Goal: Task Accomplishment & Management: Complete application form

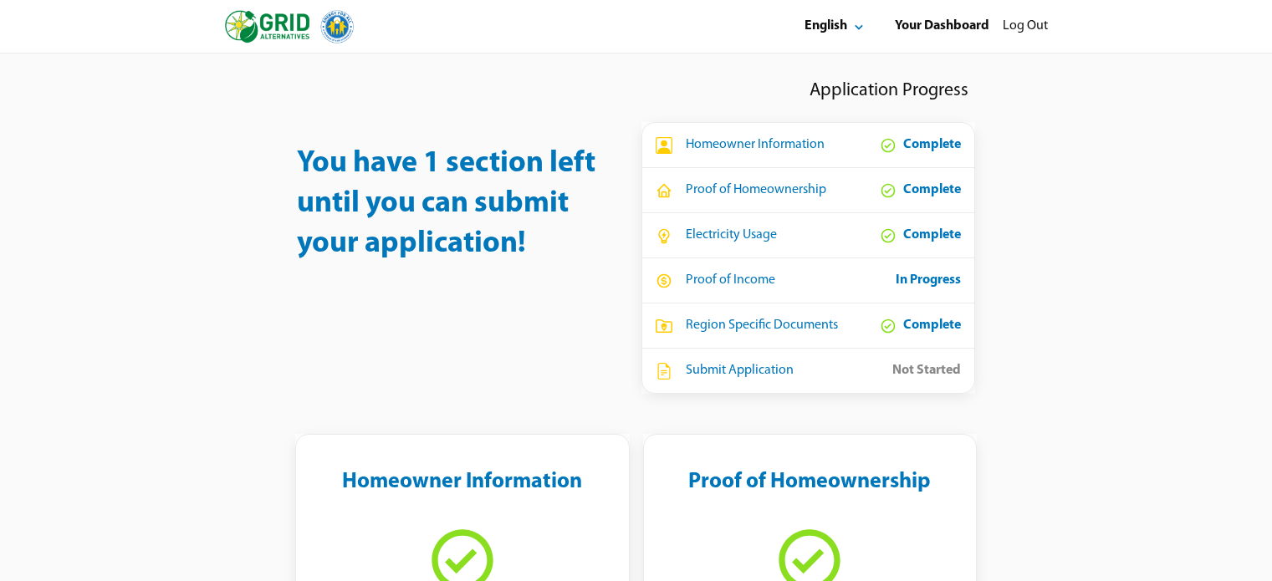
select select "**"
click at [1060, 345] on div "You have 1 section left until you can submit your application! Application Prog…" at bounding box center [636, 234] width 1003 height 320
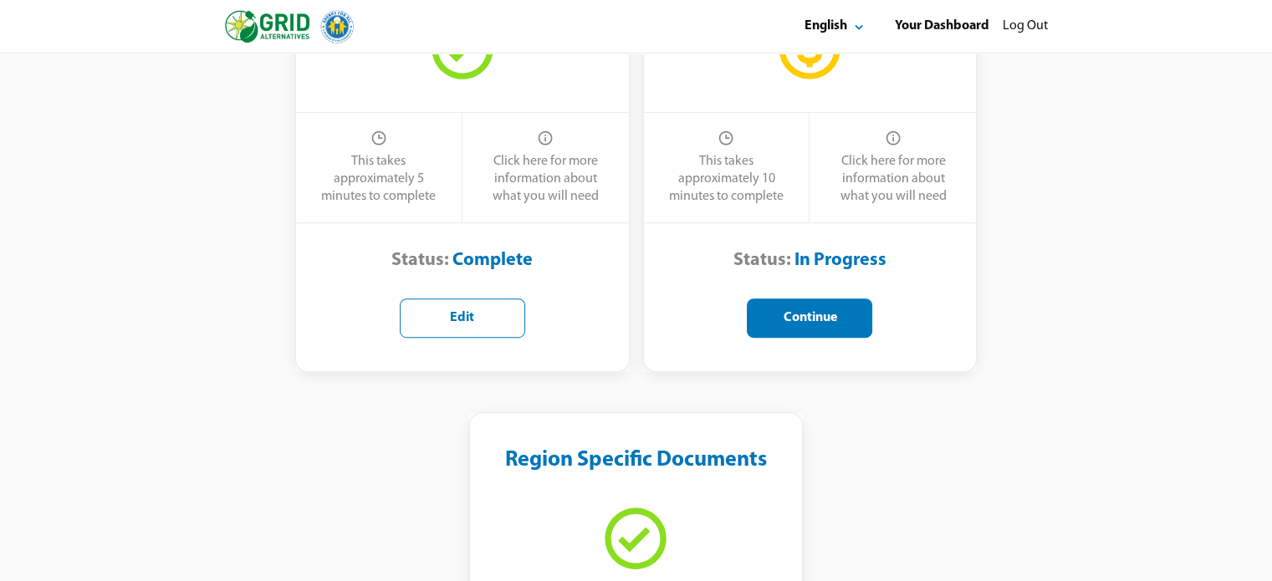
scroll to position [1003, 0]
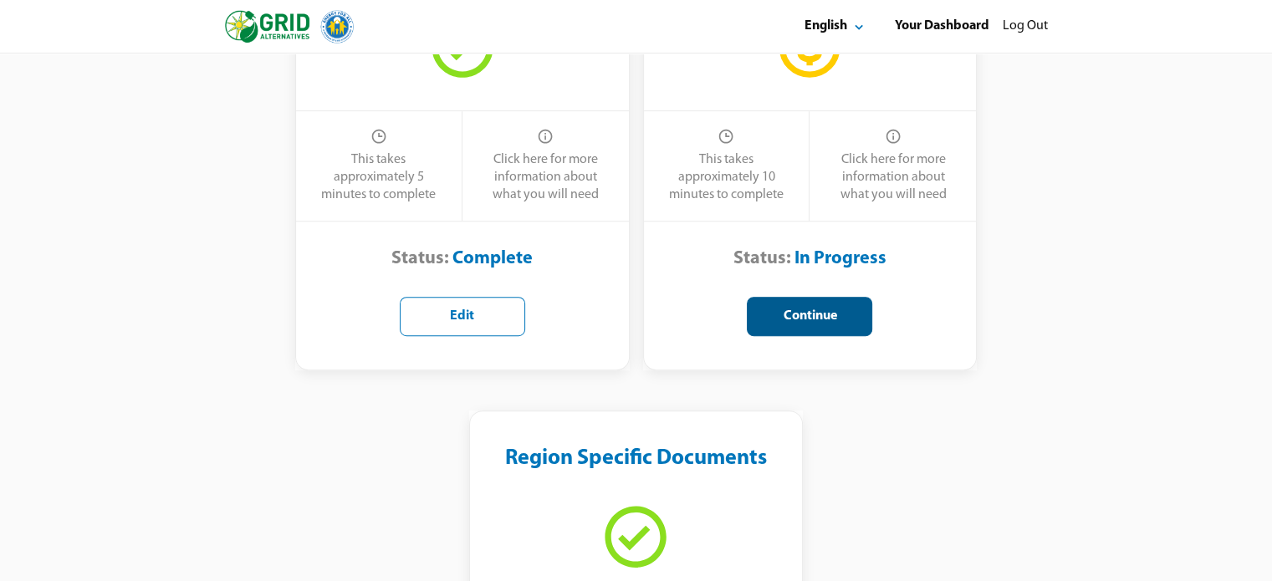
click at [809, 318] on div "Continue" at bounding box center [809, 317] width 97 height 18
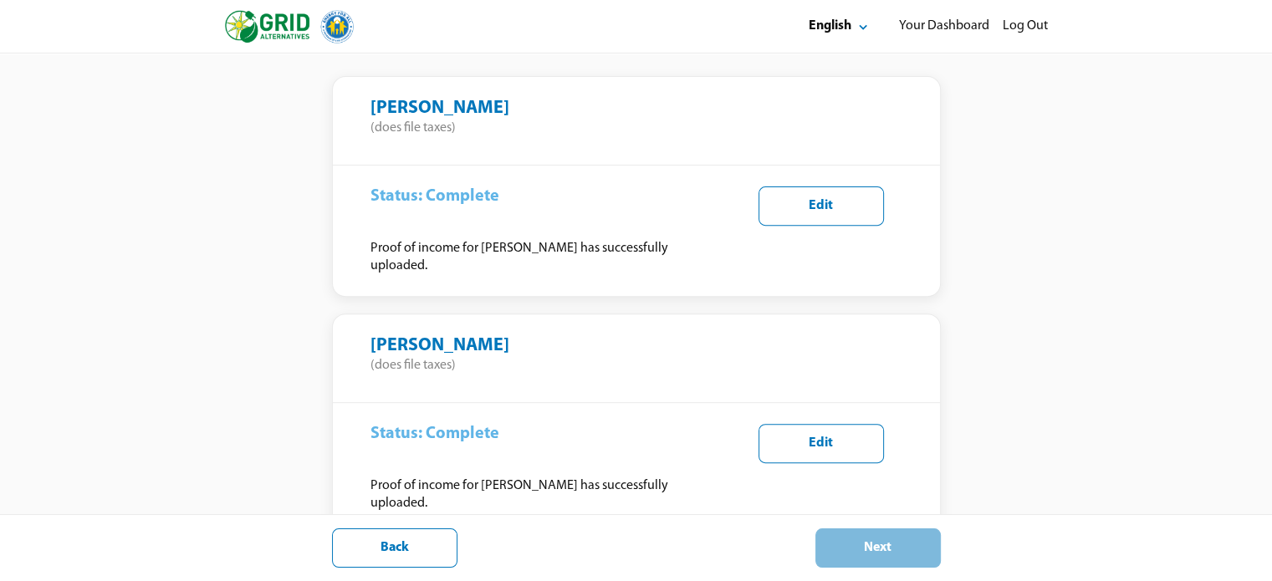
scroll to position [774, 0]
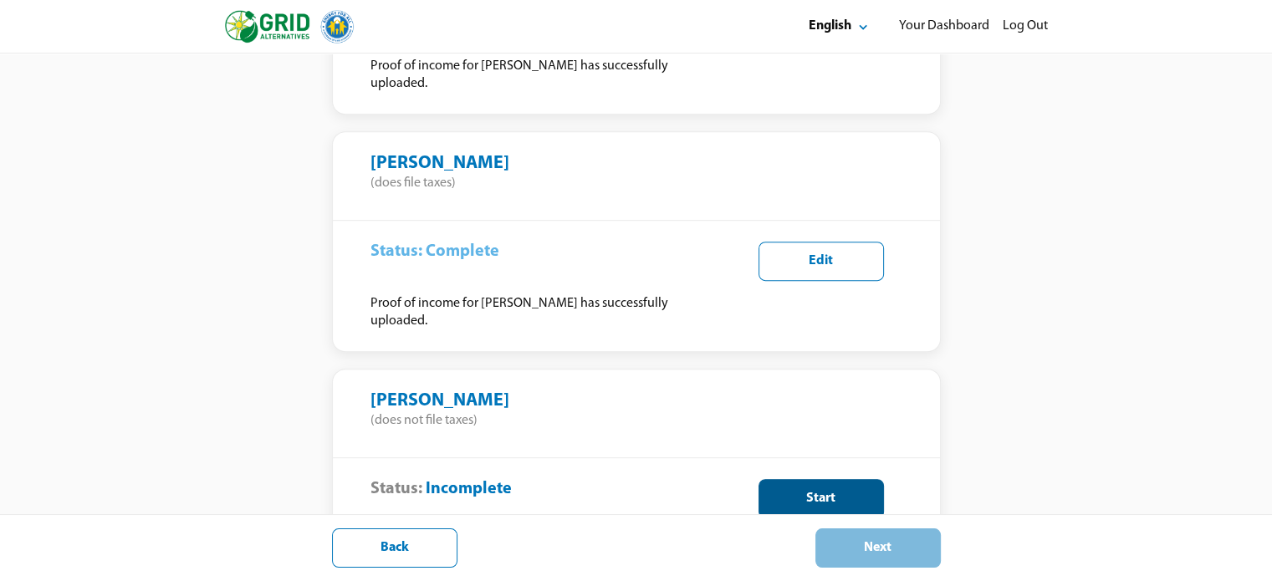
click at [788, 490] on div "Start" at bounding box center [820, 499] width 97 height 18
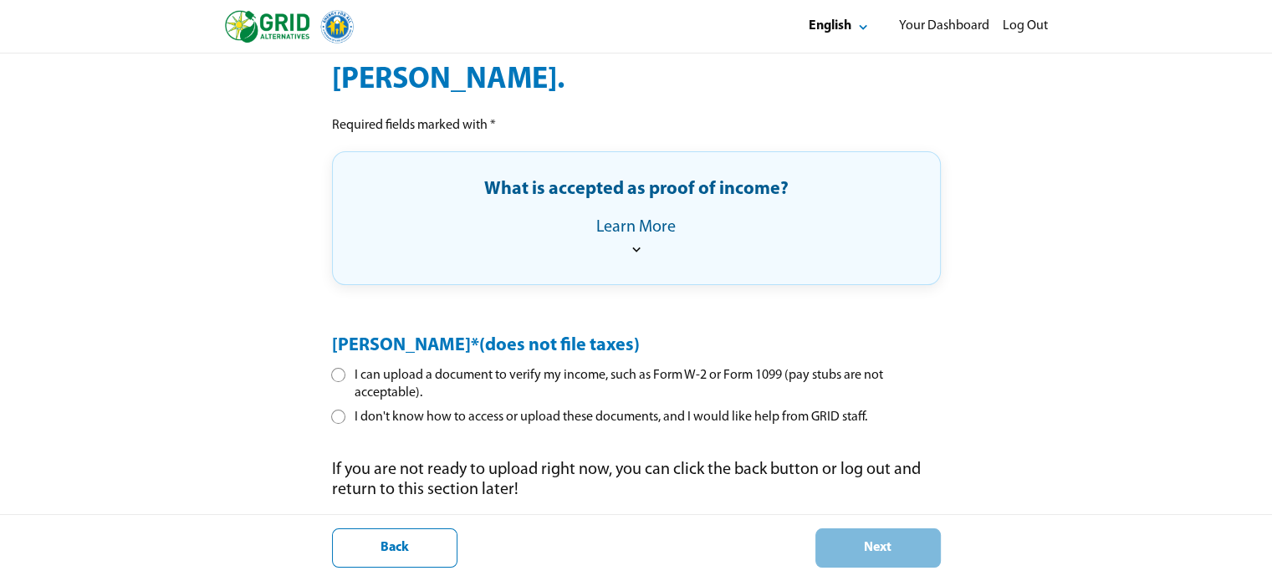
scroll to position [214, 0]
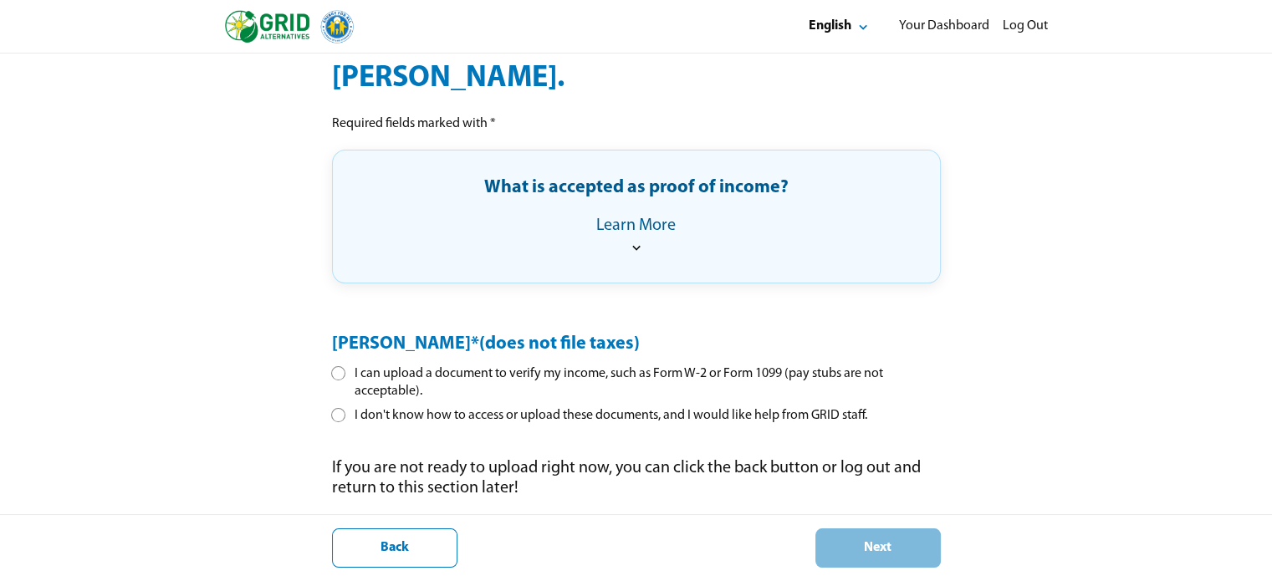
click at [339, 370] on div at bounding box center [338, 373] width 9 height 9
click at [871, 553] on div "Next" at bounding box center [877, 548] width 97 height 18
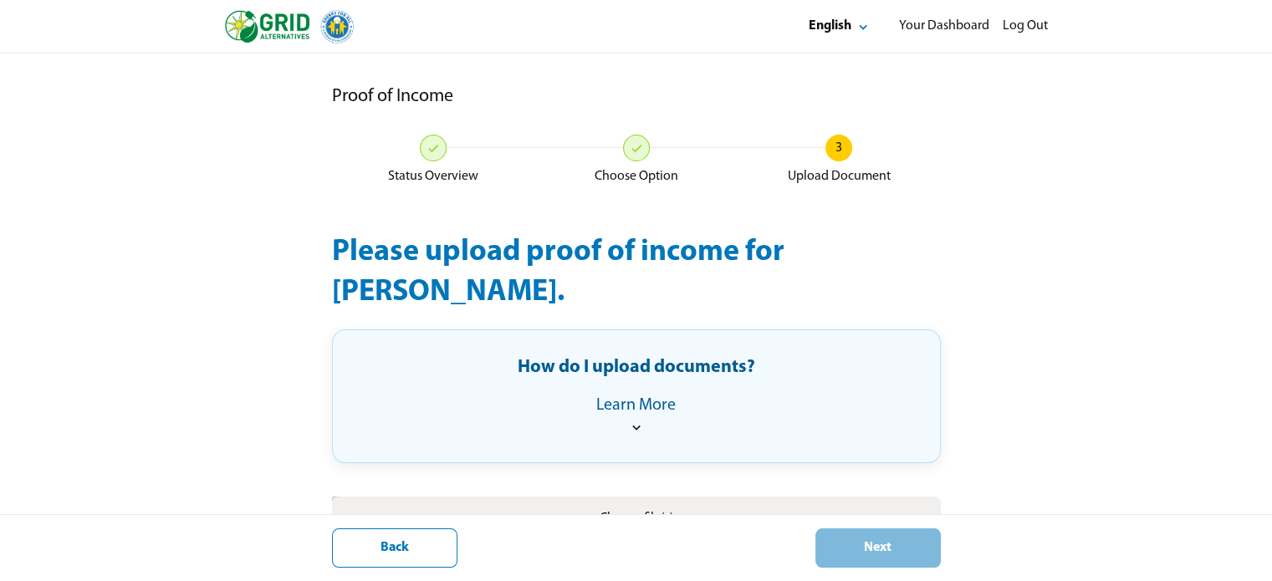
scroll to position [92, 0]
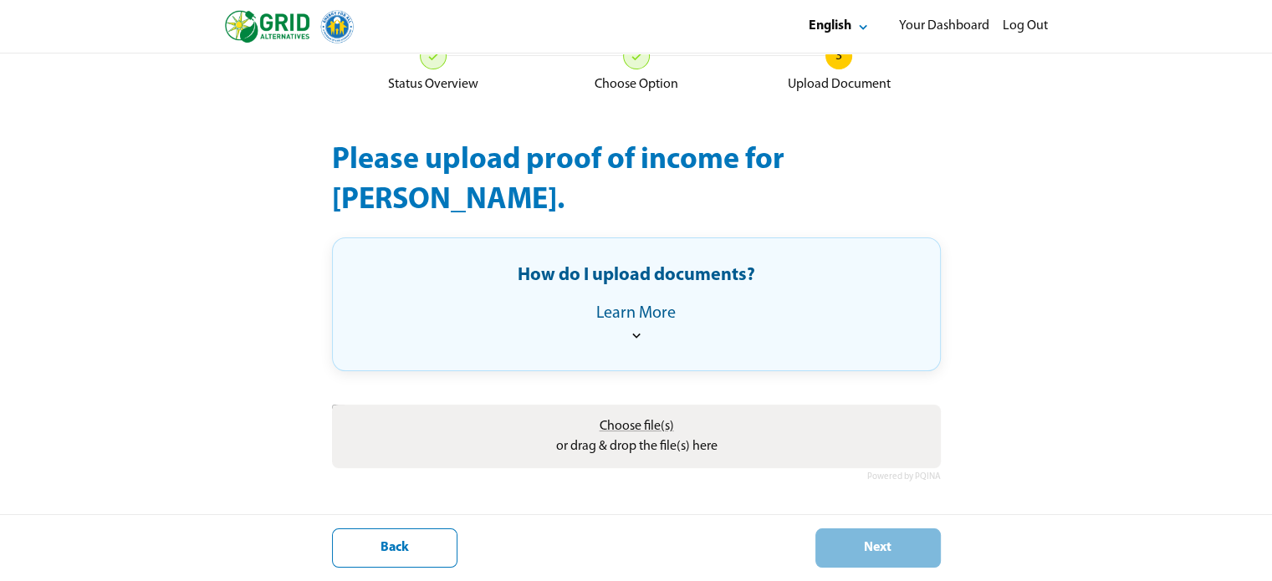
click at [568, 437] on label "Choose file(s) or drag & drop the file(s) here" at bounding box center [635, 437] width 175 height 54
click at [568, 410] on input "Choose file(s) or drag & drop the file(s) here" at bounding box center [636, 407] width 609 height 5
type input "**********"
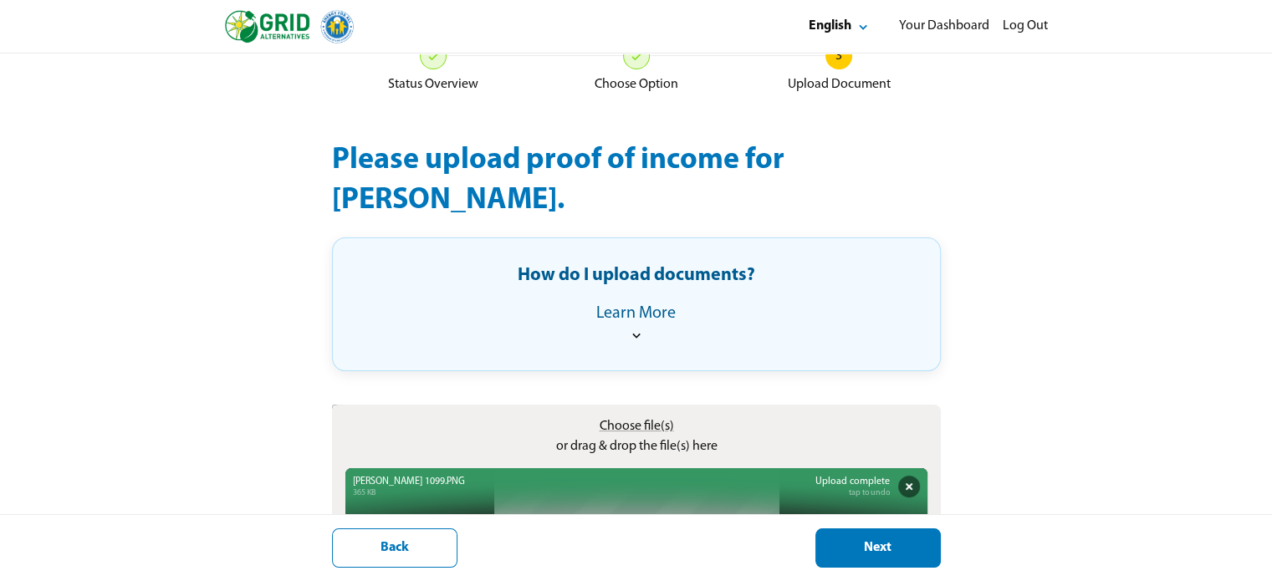
click at [871, 568] on button "Next" at bounding box center [877, 547] width 125 height 39
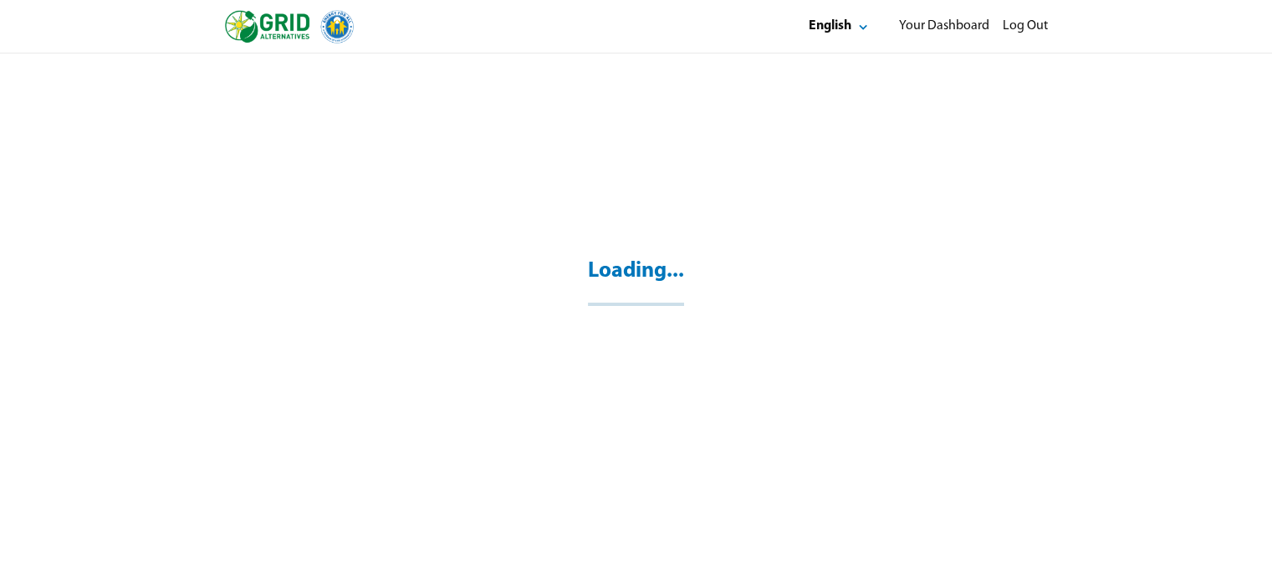
scroll to position [54, 0]
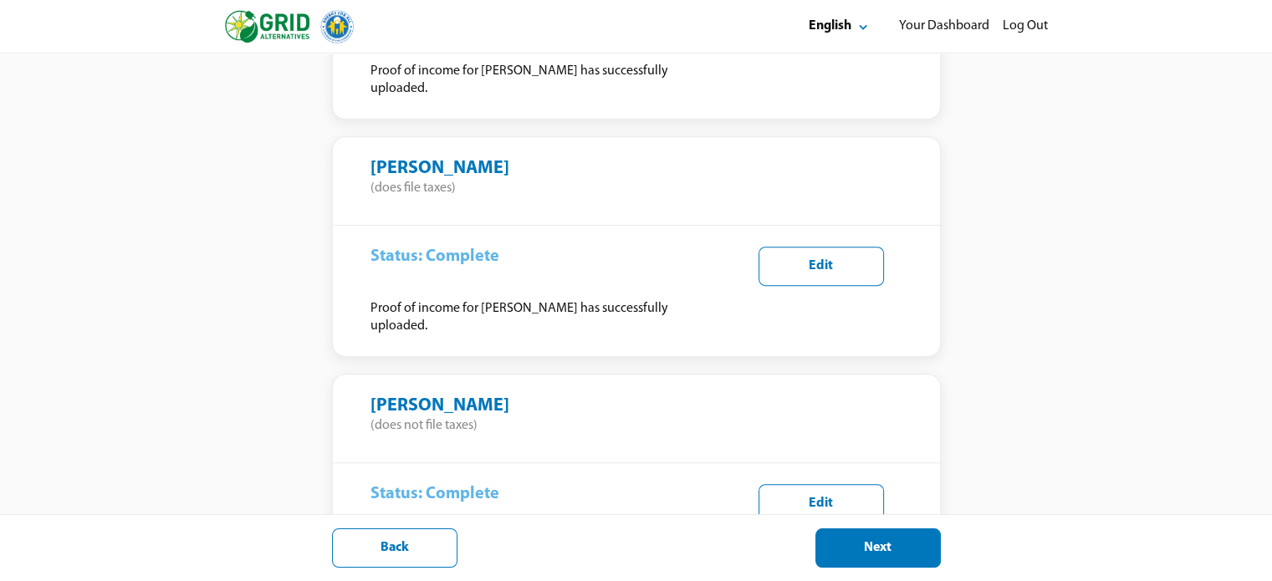
scroll to position [823, 0]
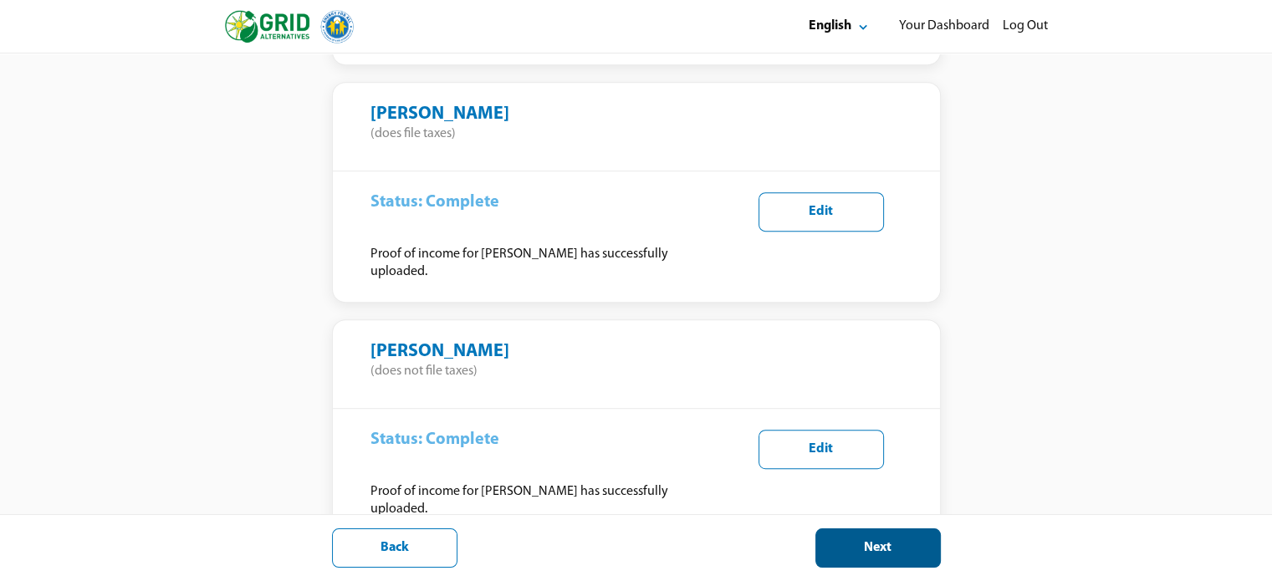
click at [827, 542] on button "Next" at bounding box center [877, 547] width 125 height 39
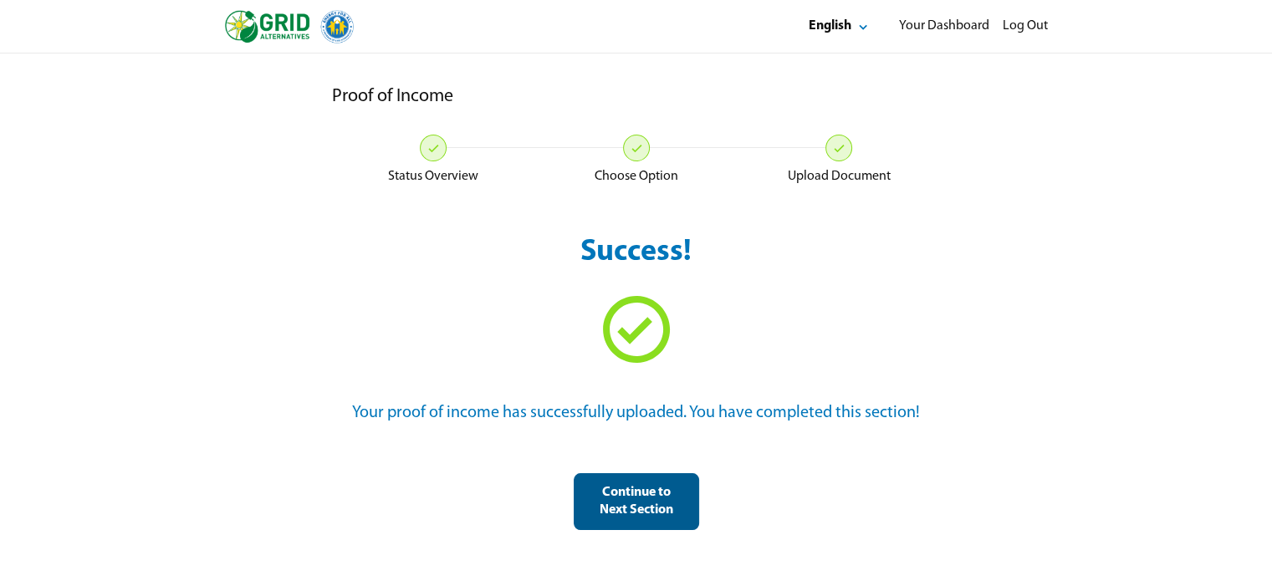
click at [672, 491] on div "Continue to Next Section" at bounding box center [636, 501] width 97 height 35
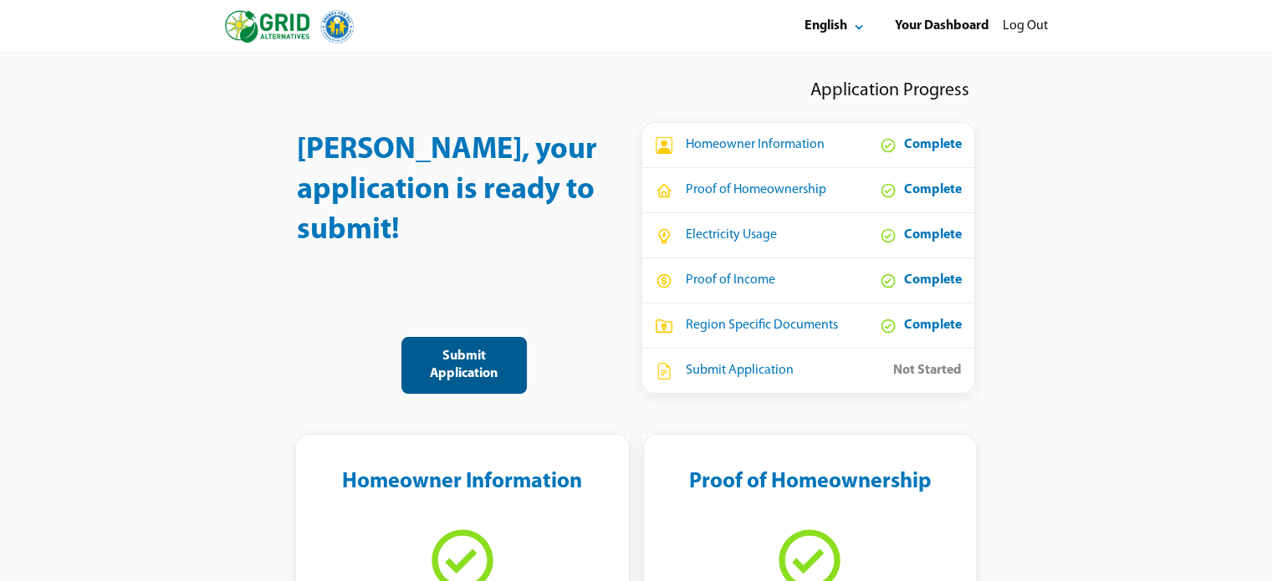
click at [461, 357] on div "Submit Application" at bounding box center [463, 365] width 97 height 35
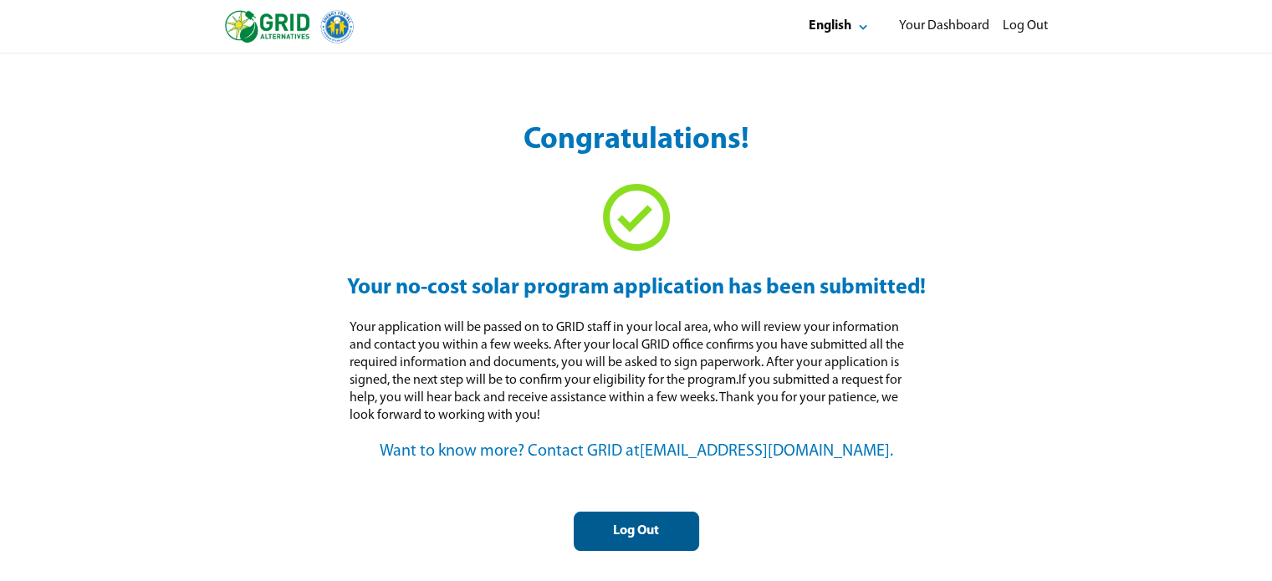
click at [629, 522] on div "Log Out" at bounding box center [636, 531] width 97 height 18
